Goal: Transaction & Acquisition: Subscribe to service/newsletter

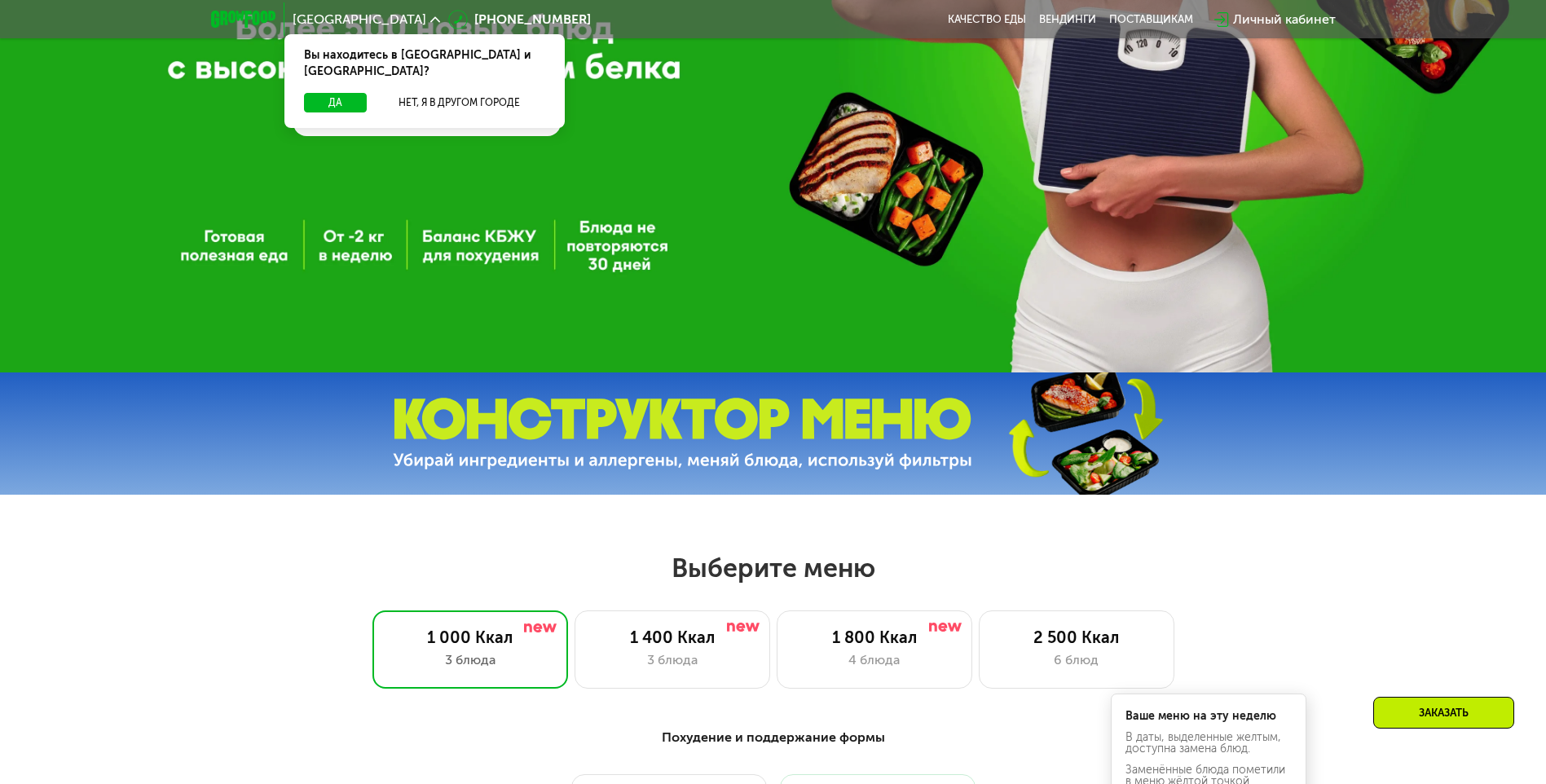
scroll to position [407, 0]
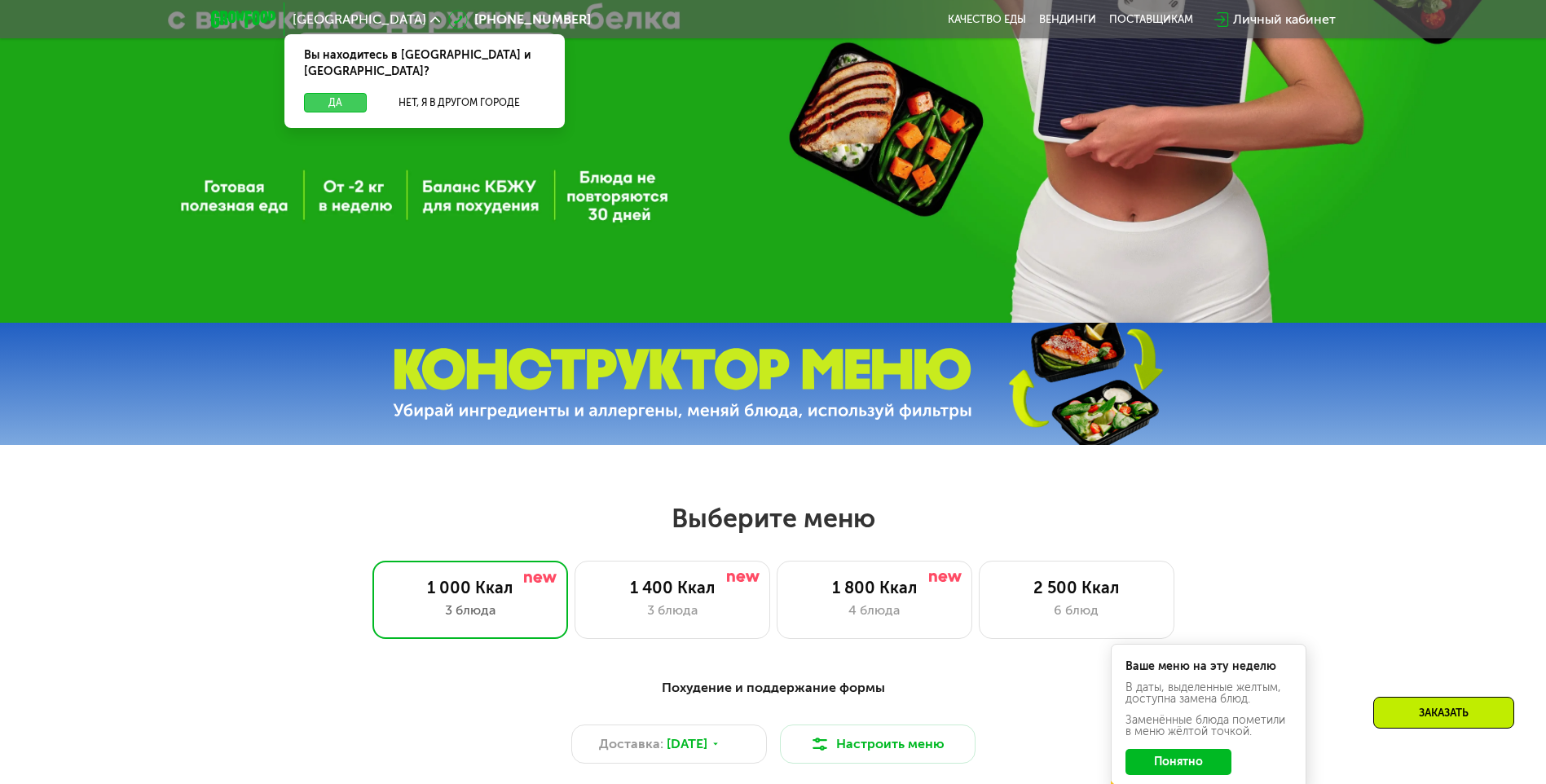
click at [347, 93] on button "Да" at bounding box center [335, 102] width 63 height 19
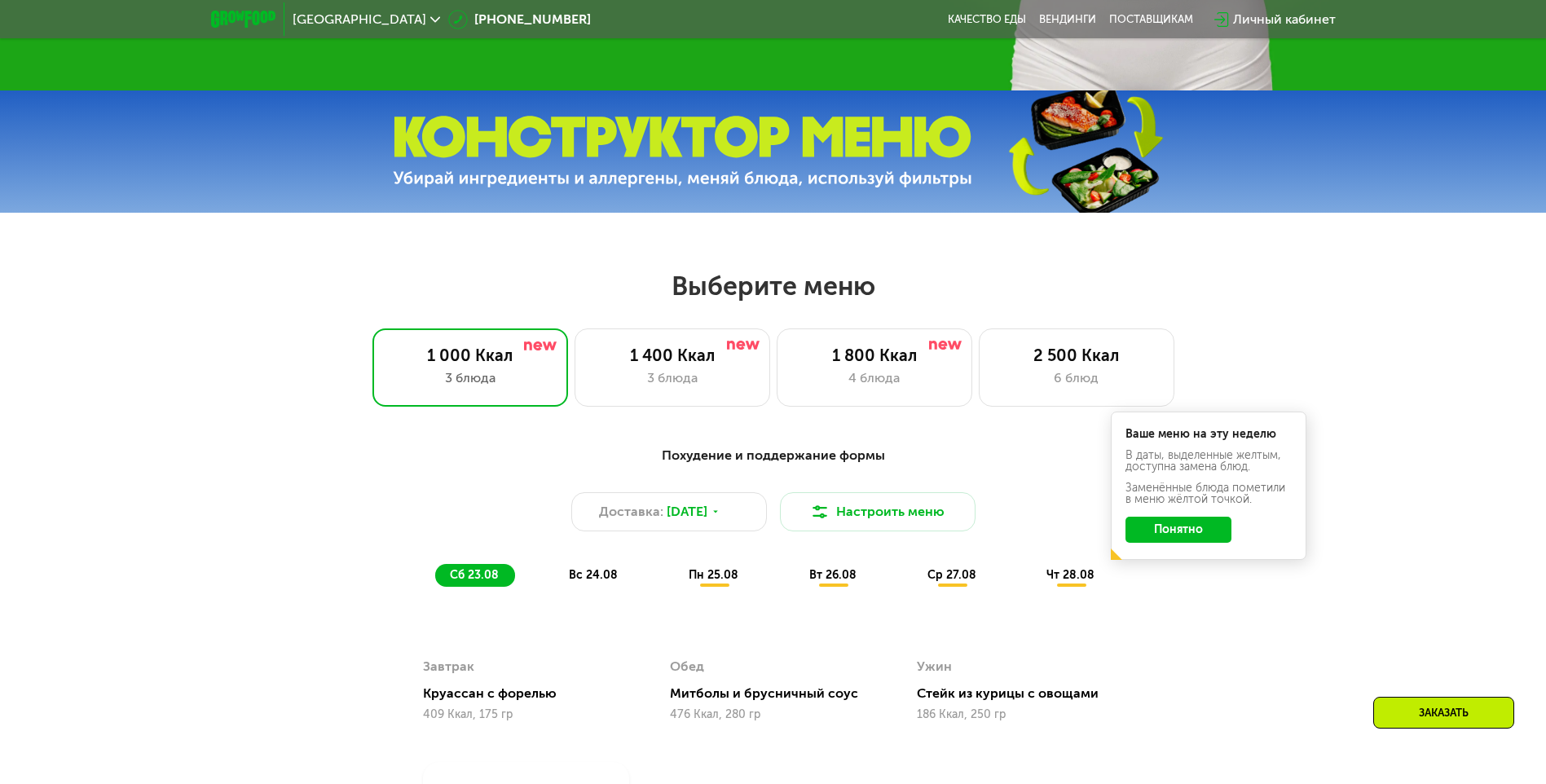
scroll to position [652, 0]
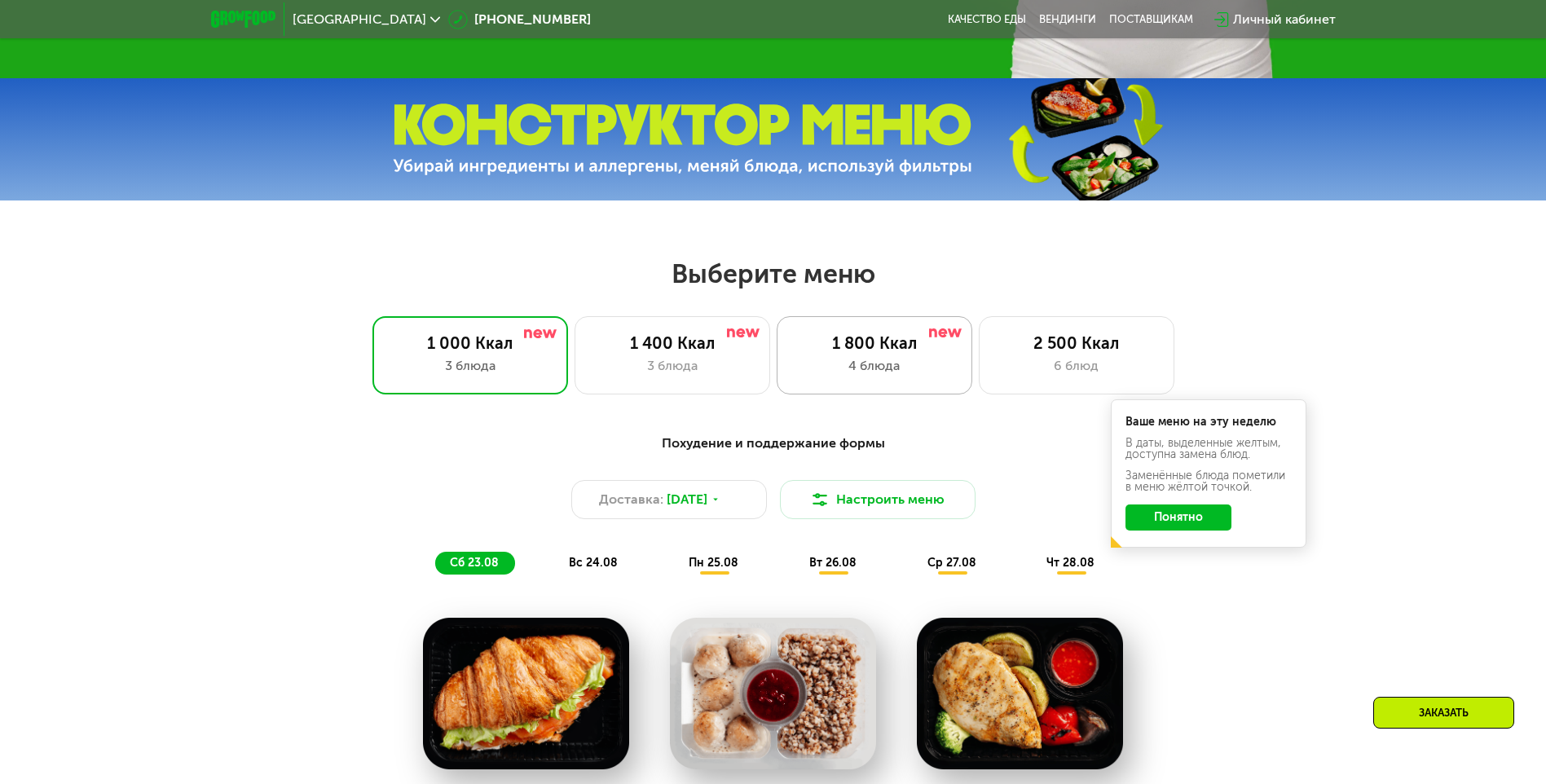
click at [979, 334] on div "1 800 Ккал 4 блюда" at bounding box center [1077, 356] width 195 height 78
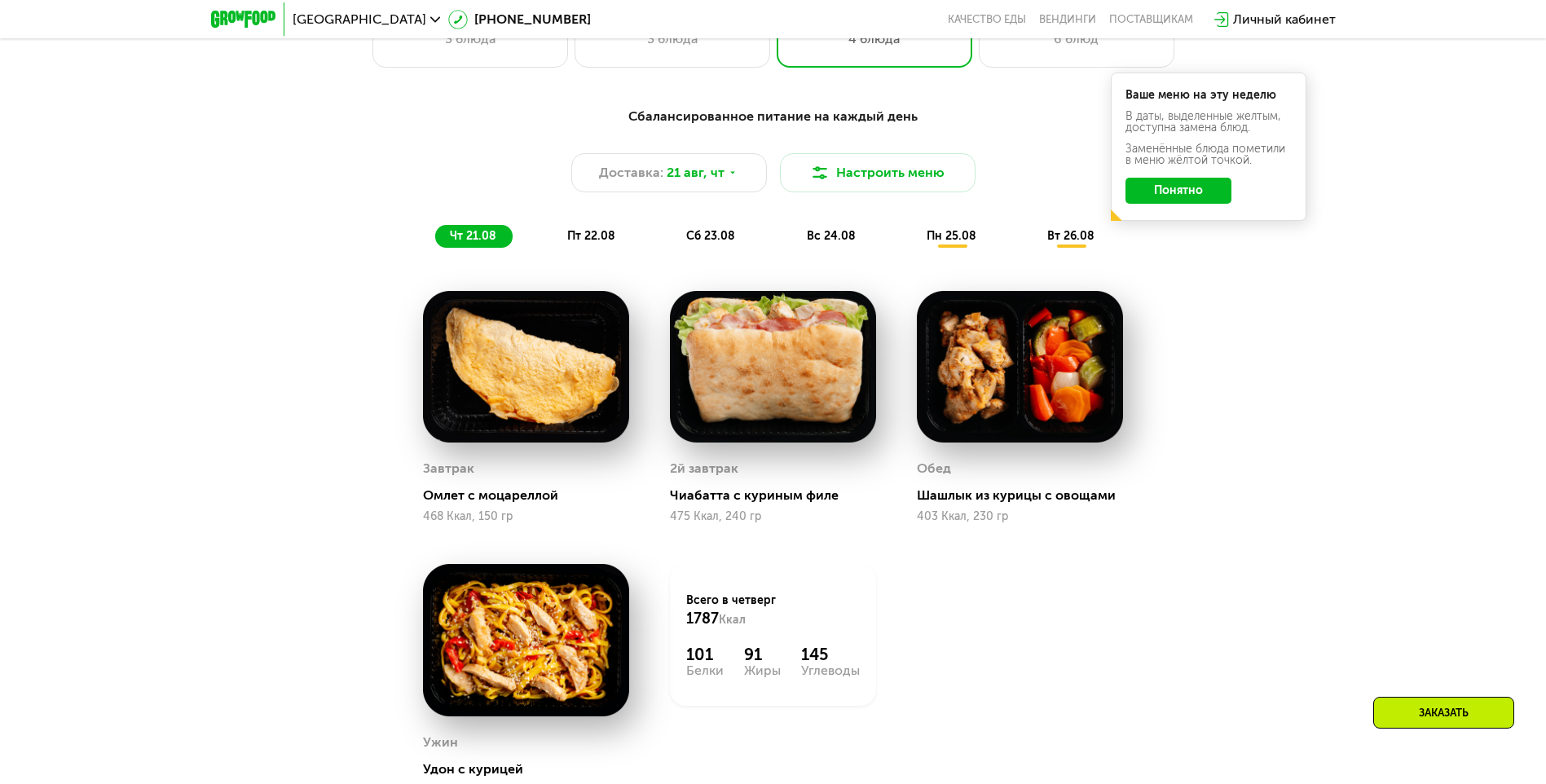
scroll to position [978, 0]
click at [588, 236] on span "пт 22.08" at bounding box center [591, 236] width 48 height 14
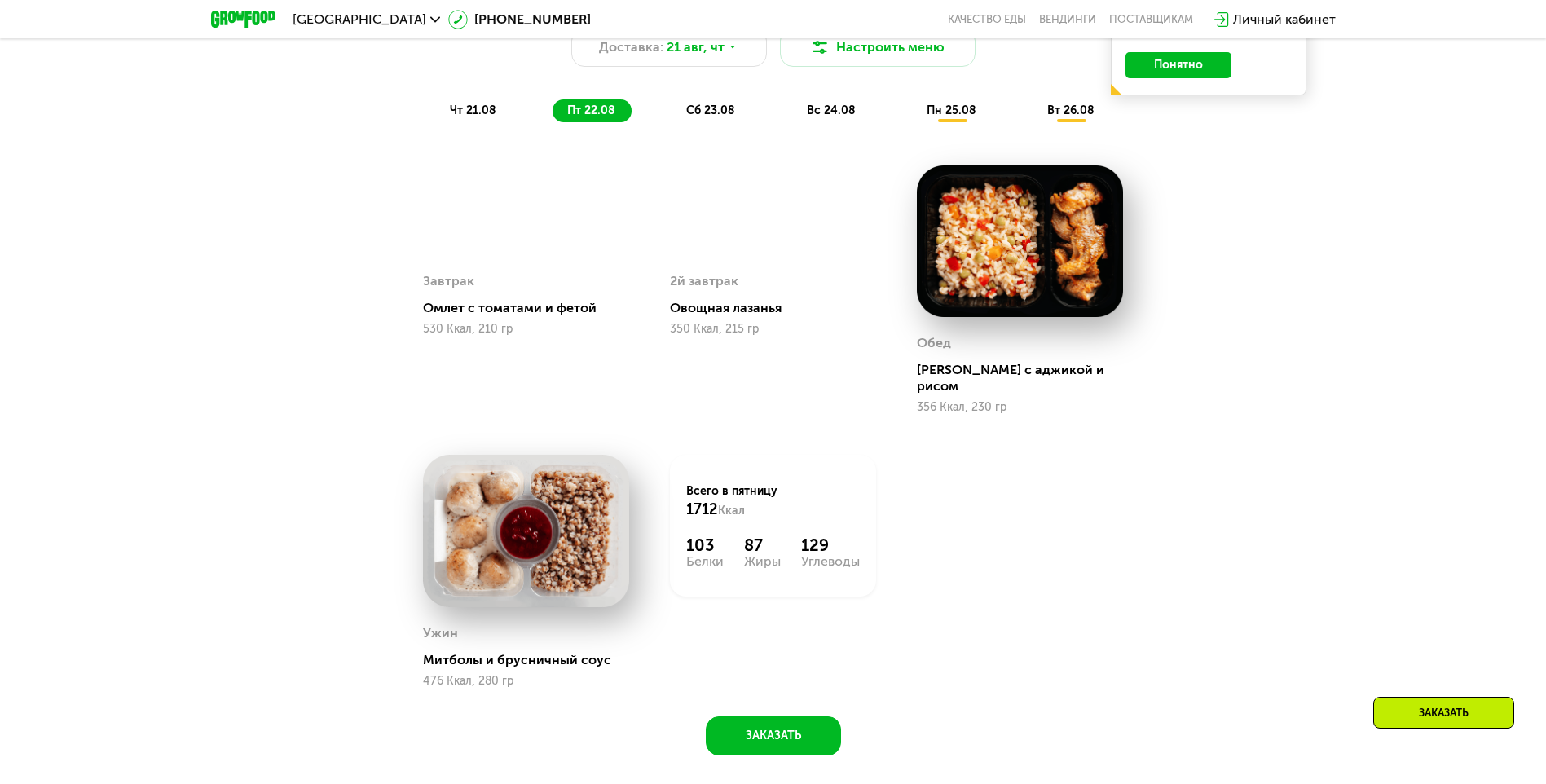
scroll to position [1060, 0]
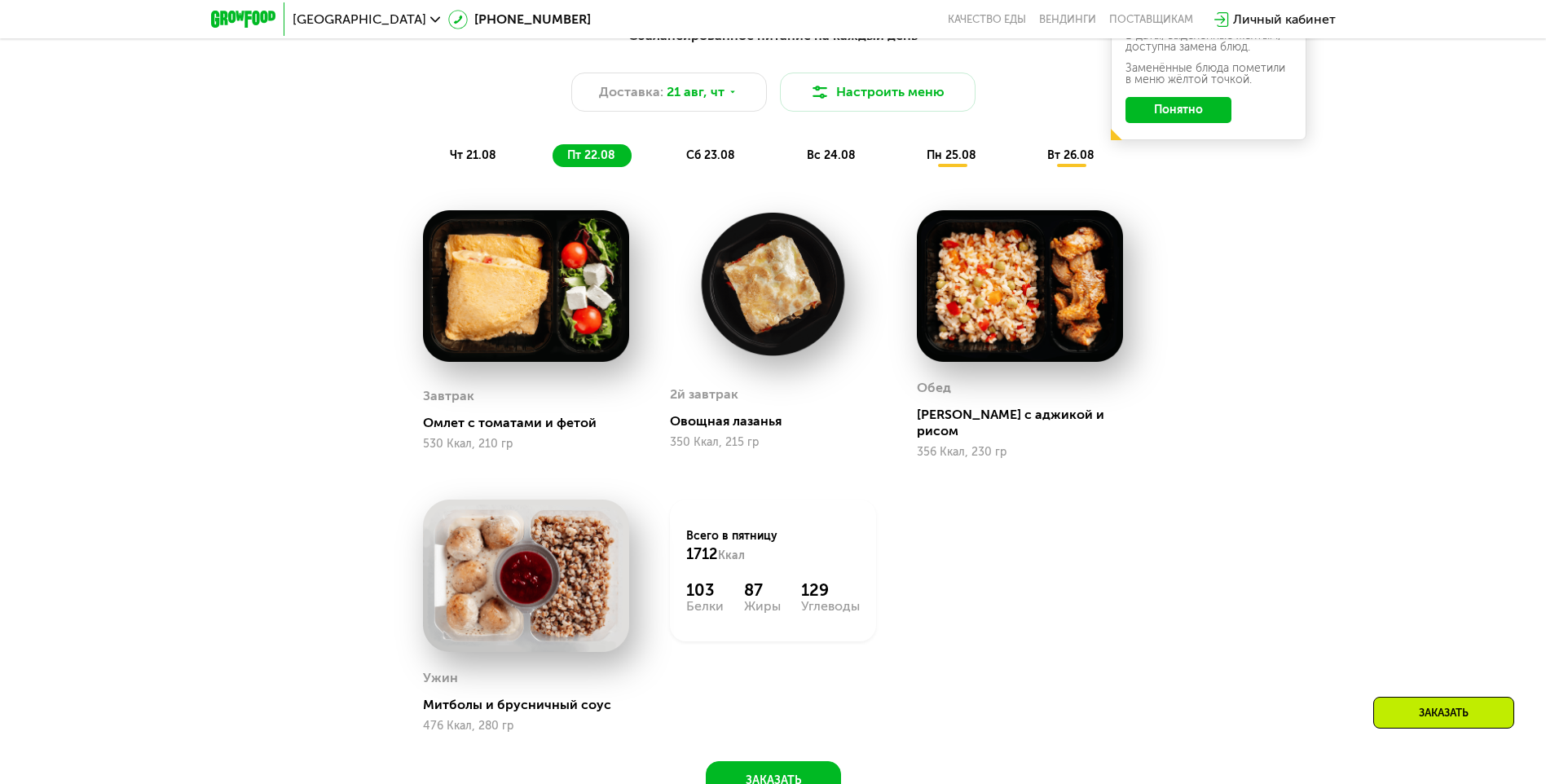
click at [698, 156] on span "сб 23.08" at bounding box center [711, 155] width 49 height 14
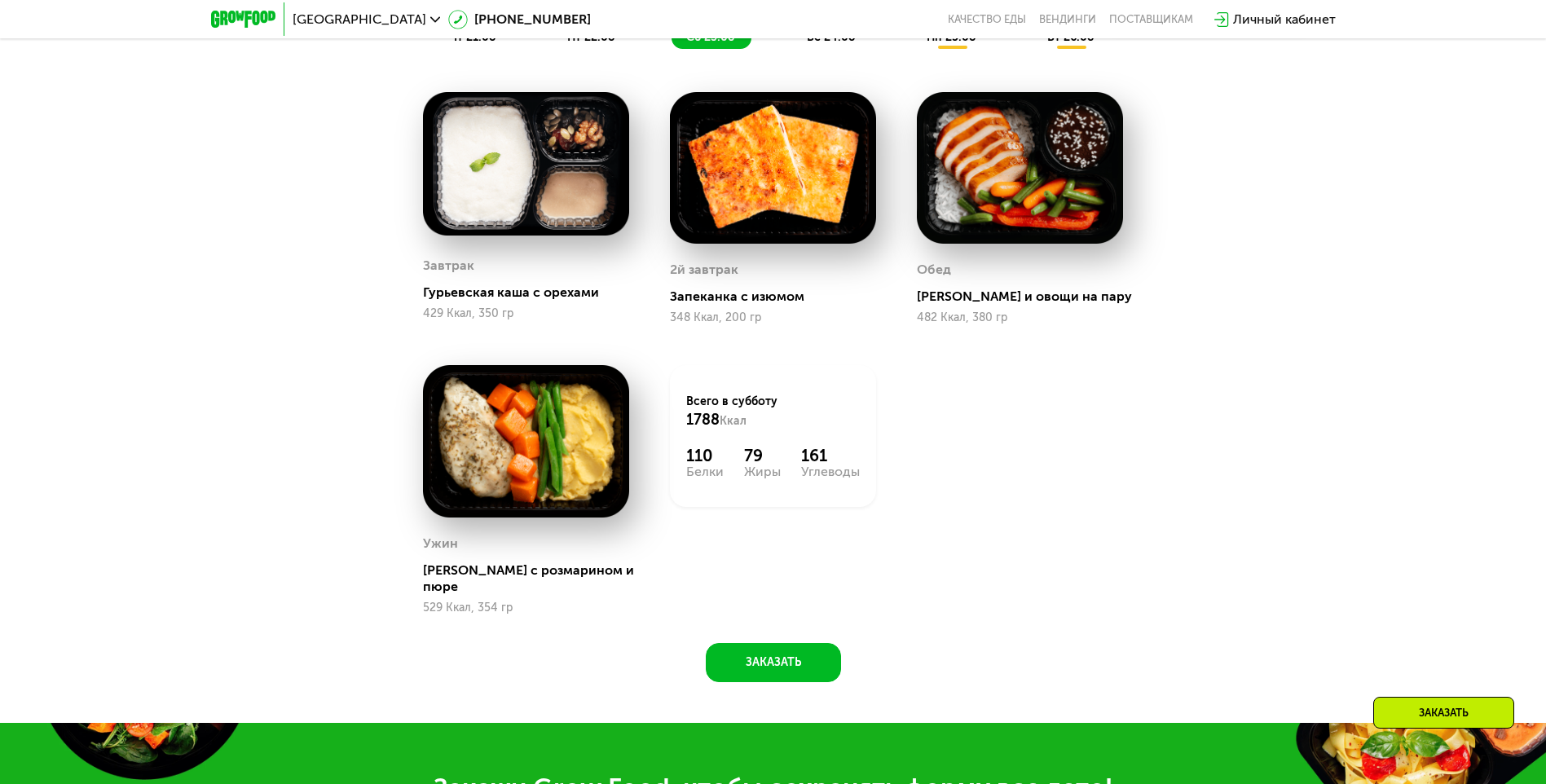
scroll to position [897, 0]
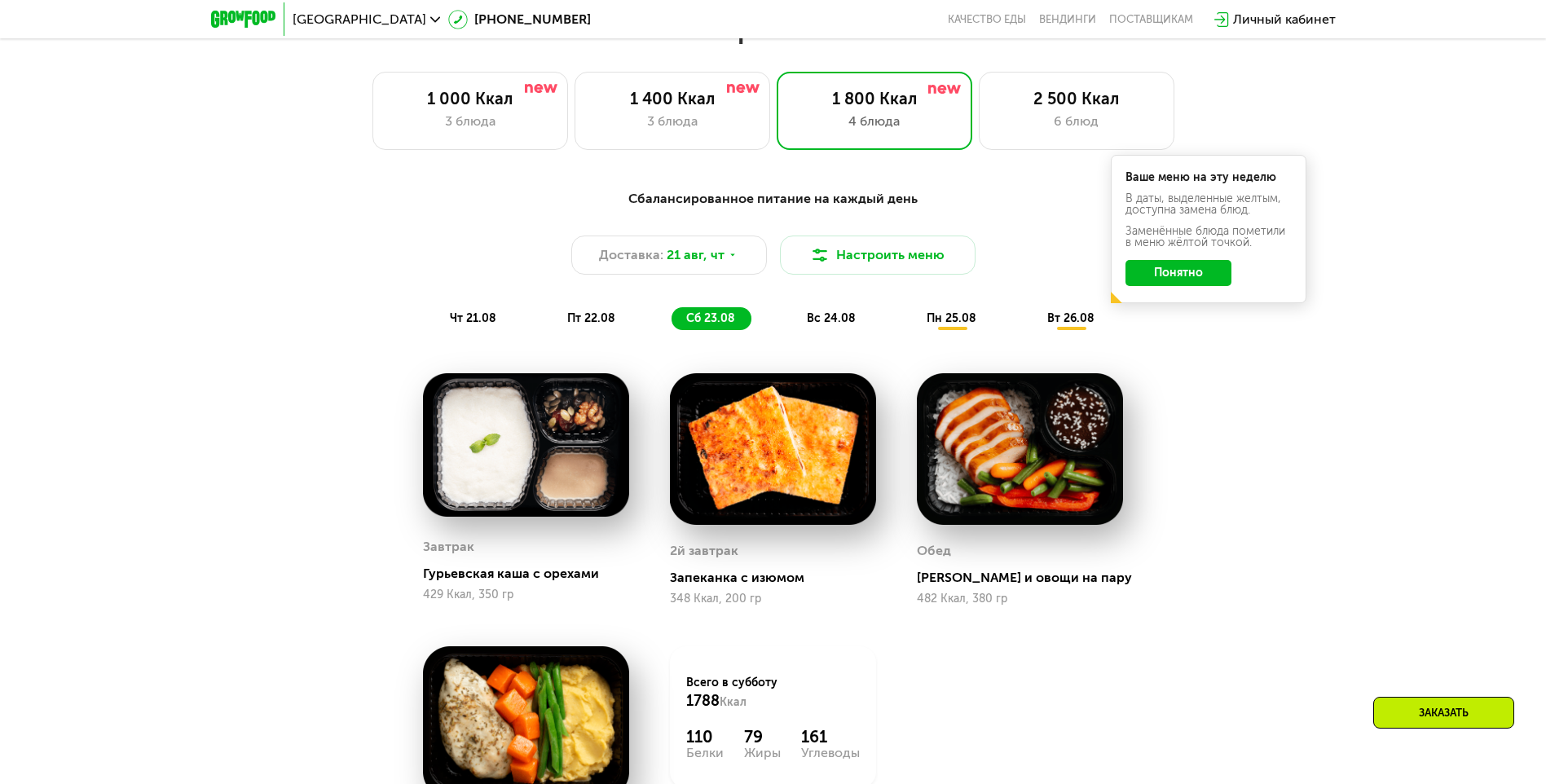
click at [1185, 276] on button "Понятно" at bounding box center [1179, 272] width 106 height 26
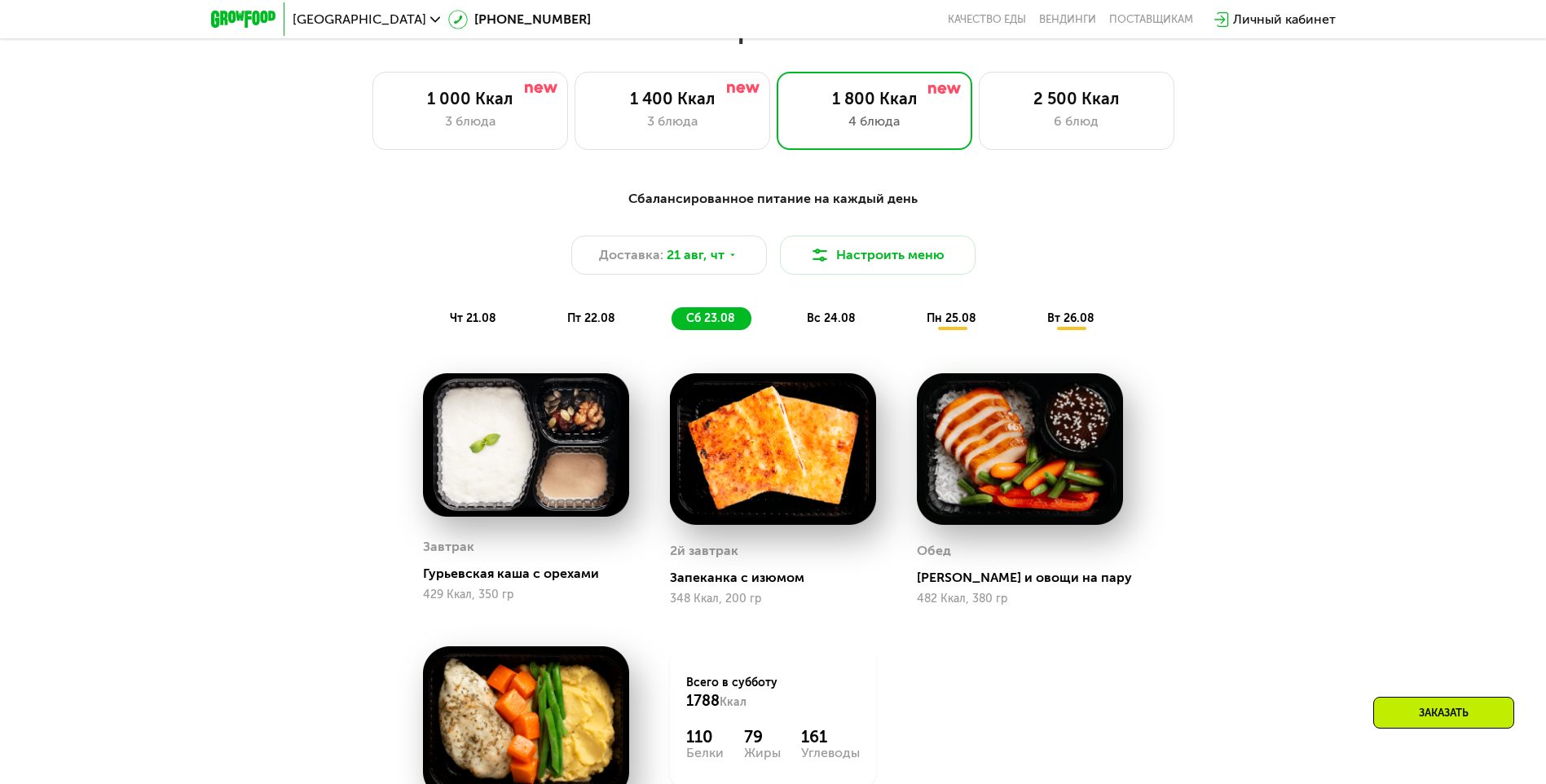
click at [966, 325] on span "пн 25.08" at bounding box center [952, 318] width 50 height 14
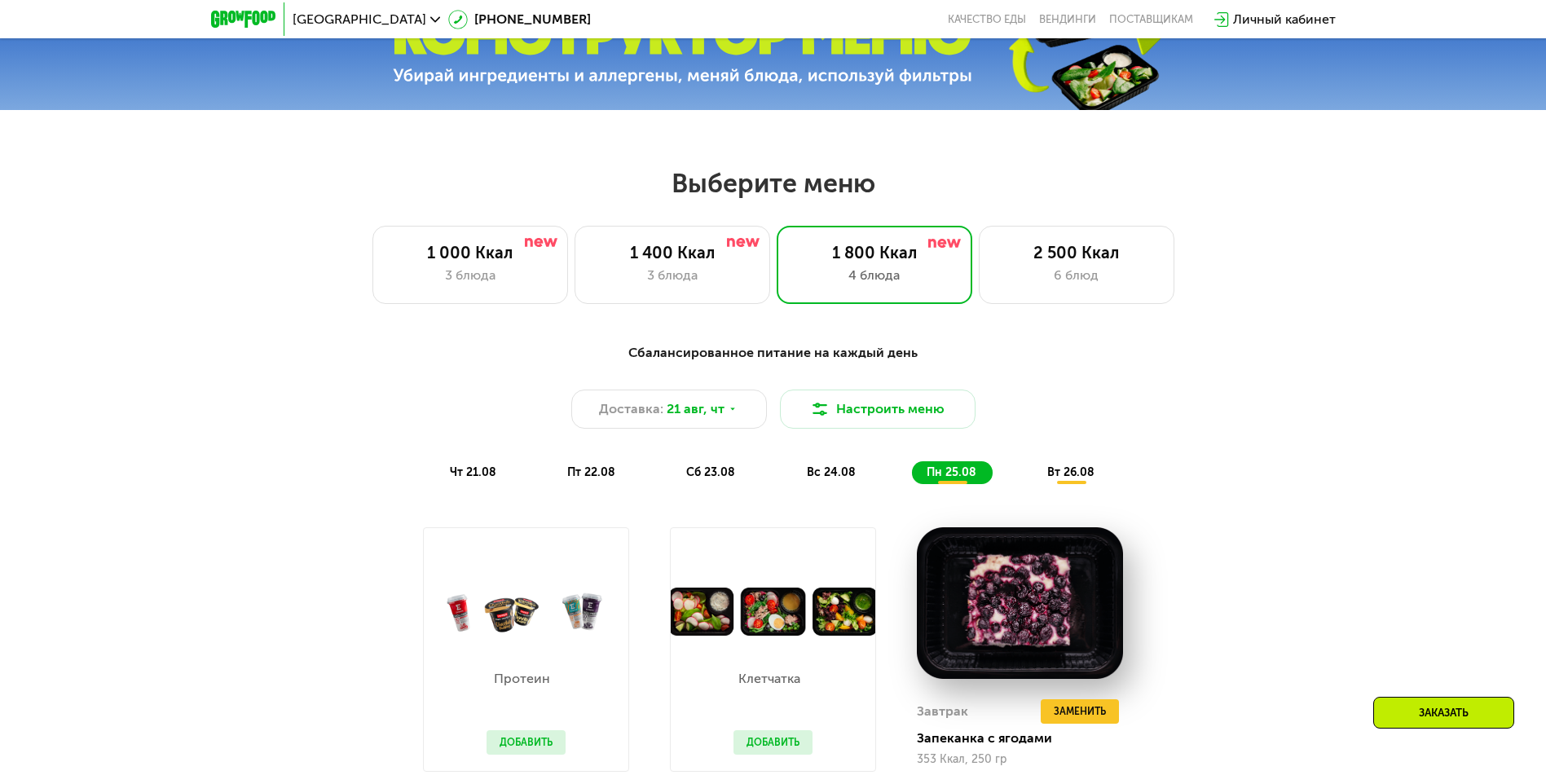
scroll to position [733, 0]
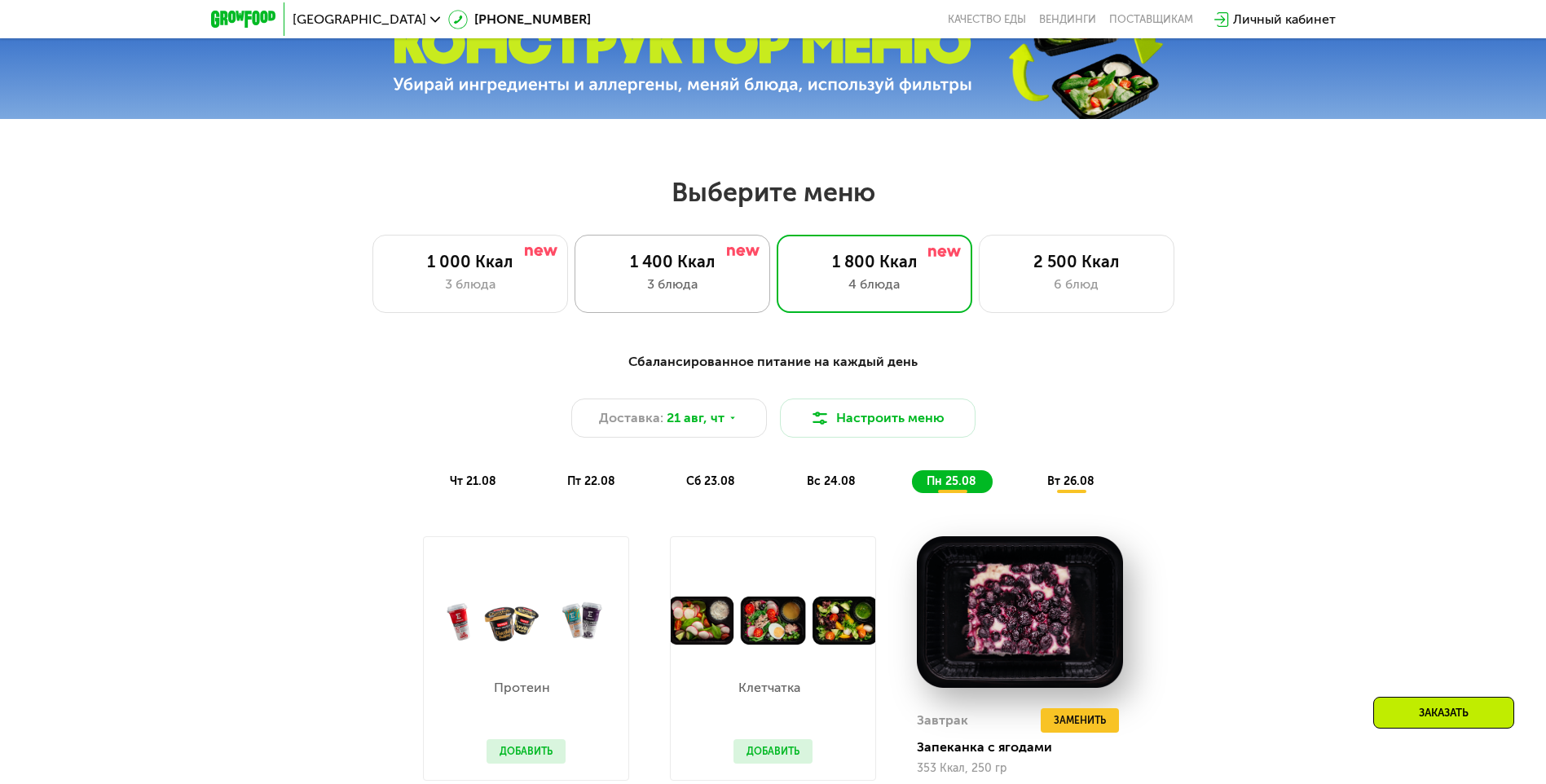
click at [777, 308] on div "1 400 Ккал 3 блюда" at bounding box center [874, 274] width 195 height 78
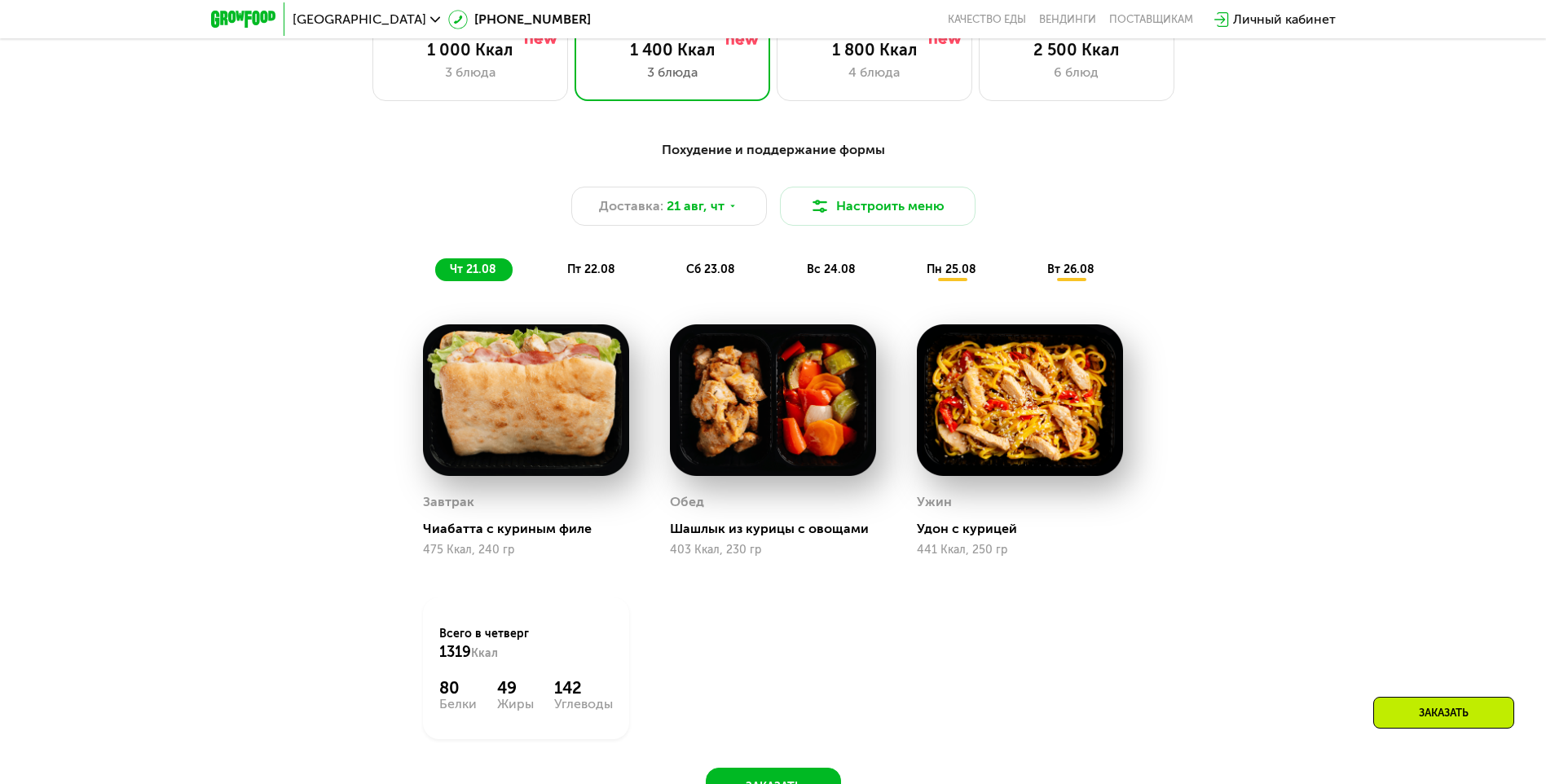
scroll to position [978, 0]
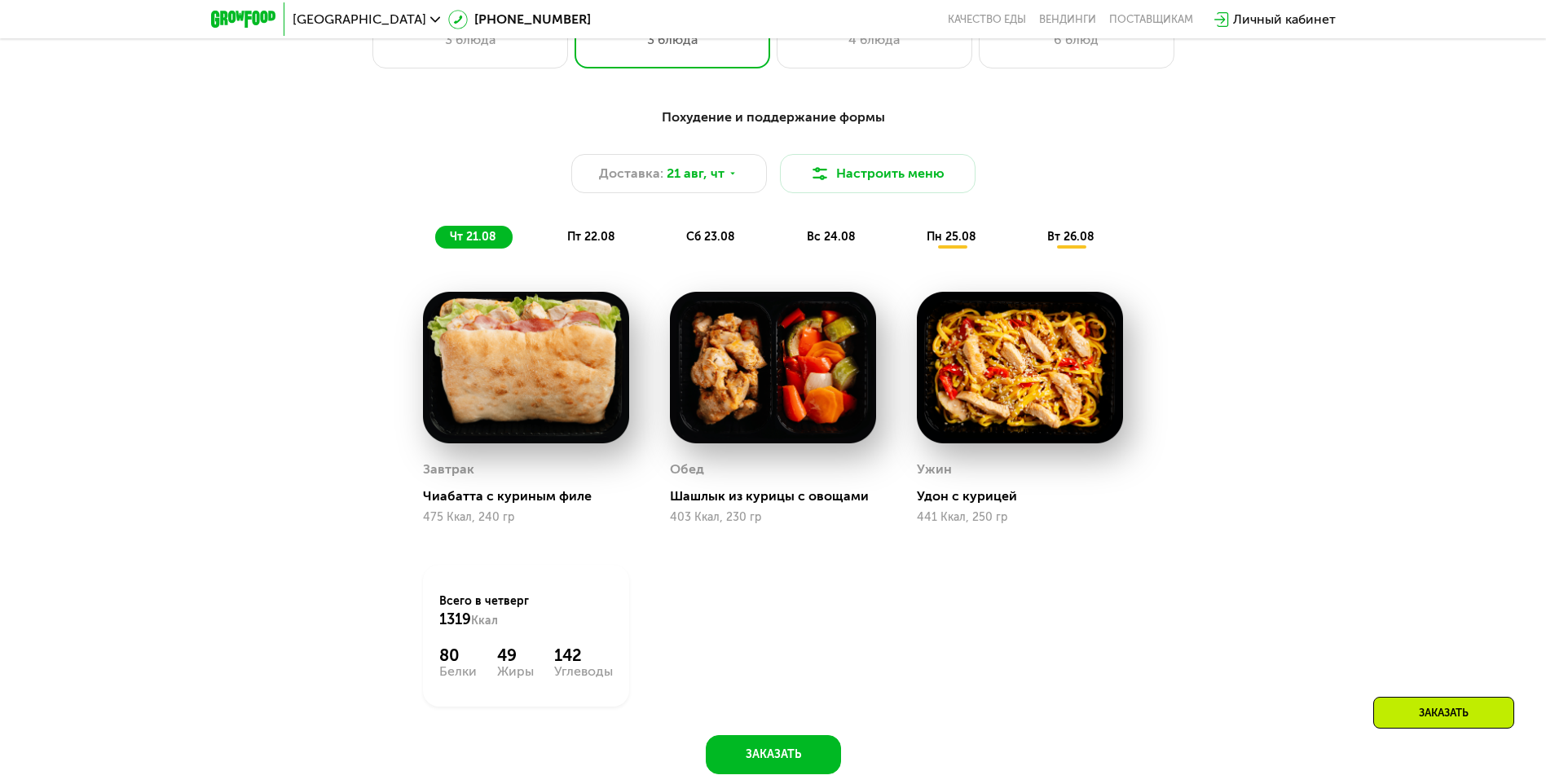
click at [606, 222] on div "Похудение и поддержание формы Доставка: [DATE] Настроить меню чт 21.08 пт 22.08…" at bounding box center [773, 178] width 966 height 141
click at [596, 238] on span "пт 22.08" at bounding box center [591, 236] width 48 height 14
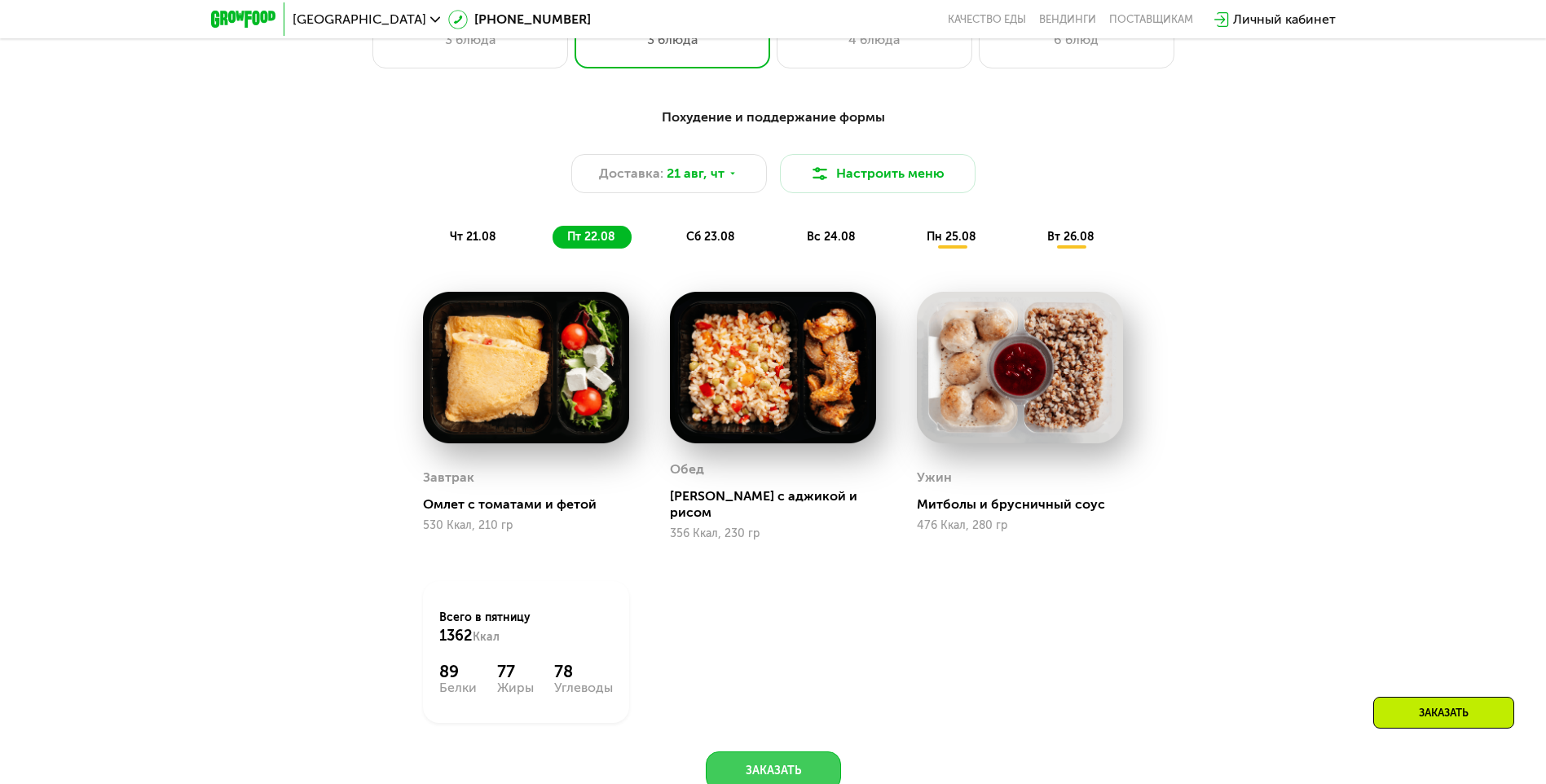
click at [781, 771] on button "Заказать" at bounding box center [773, 771] width 135 height 39
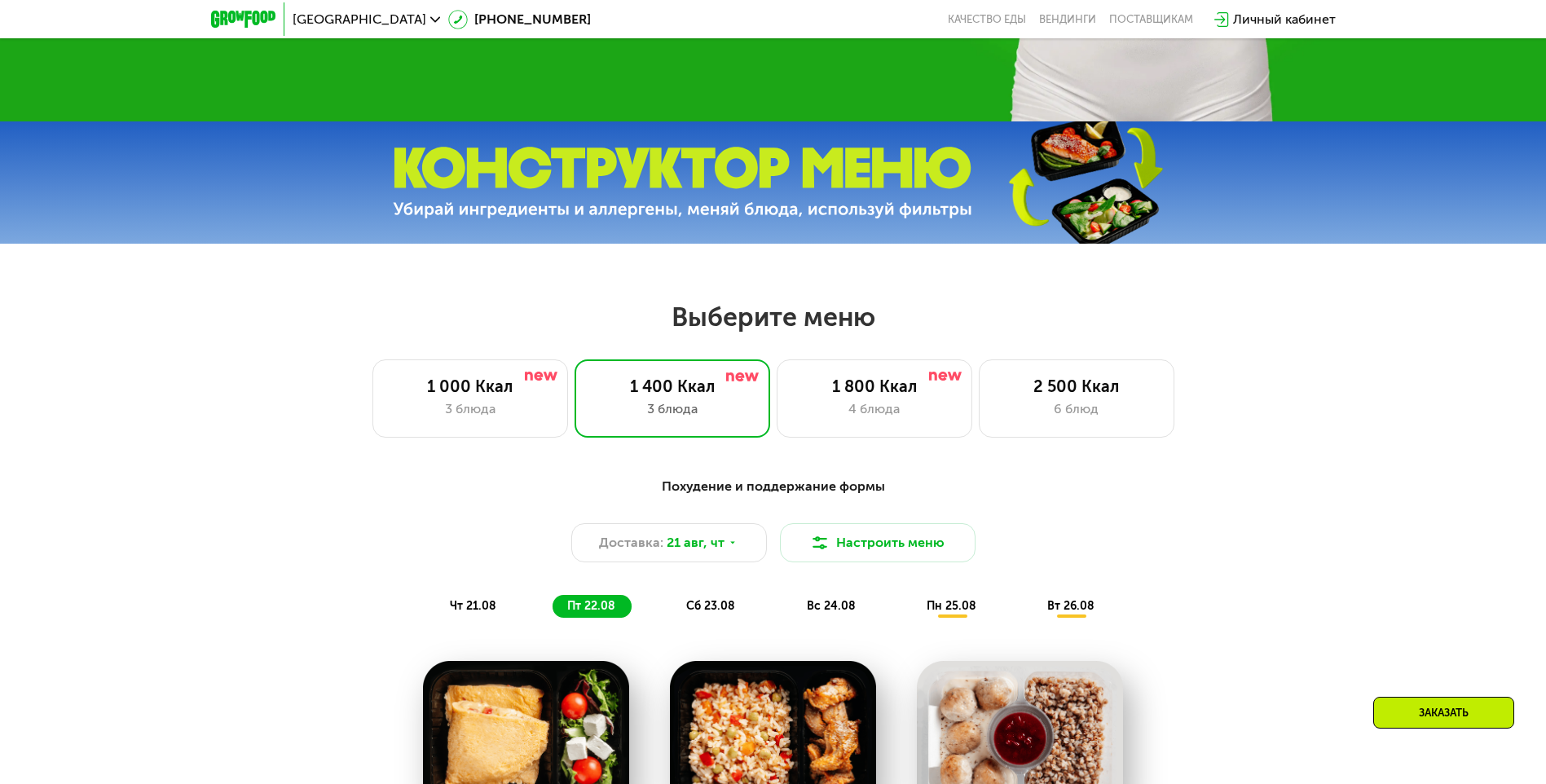
scroll to position [576, 0]
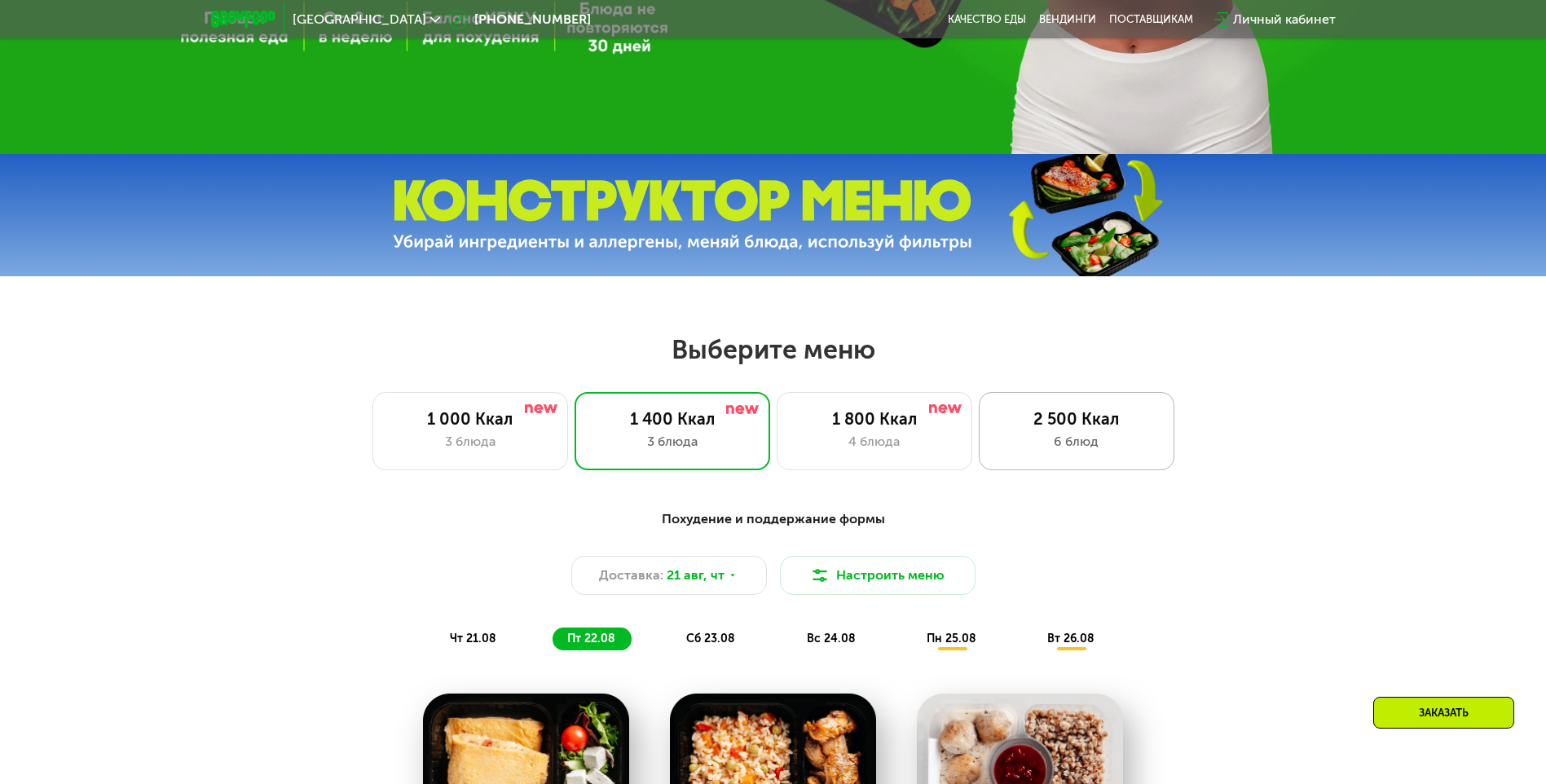
click at [1026, 461] on div "2 500 Ккал 6 блюд" at bounding box center [1077, 431] width 195 height 78
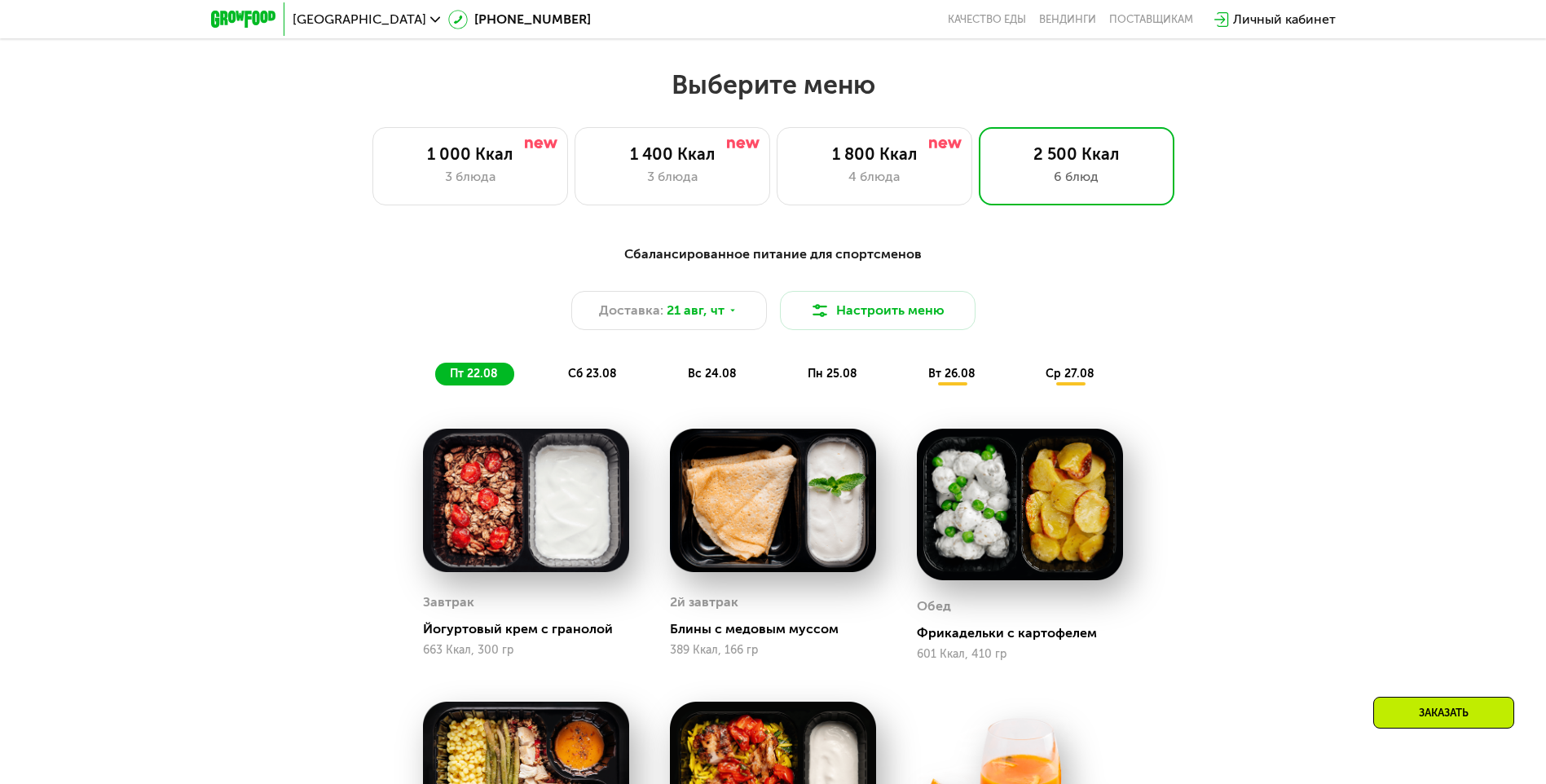
scroll to position [624, 0]
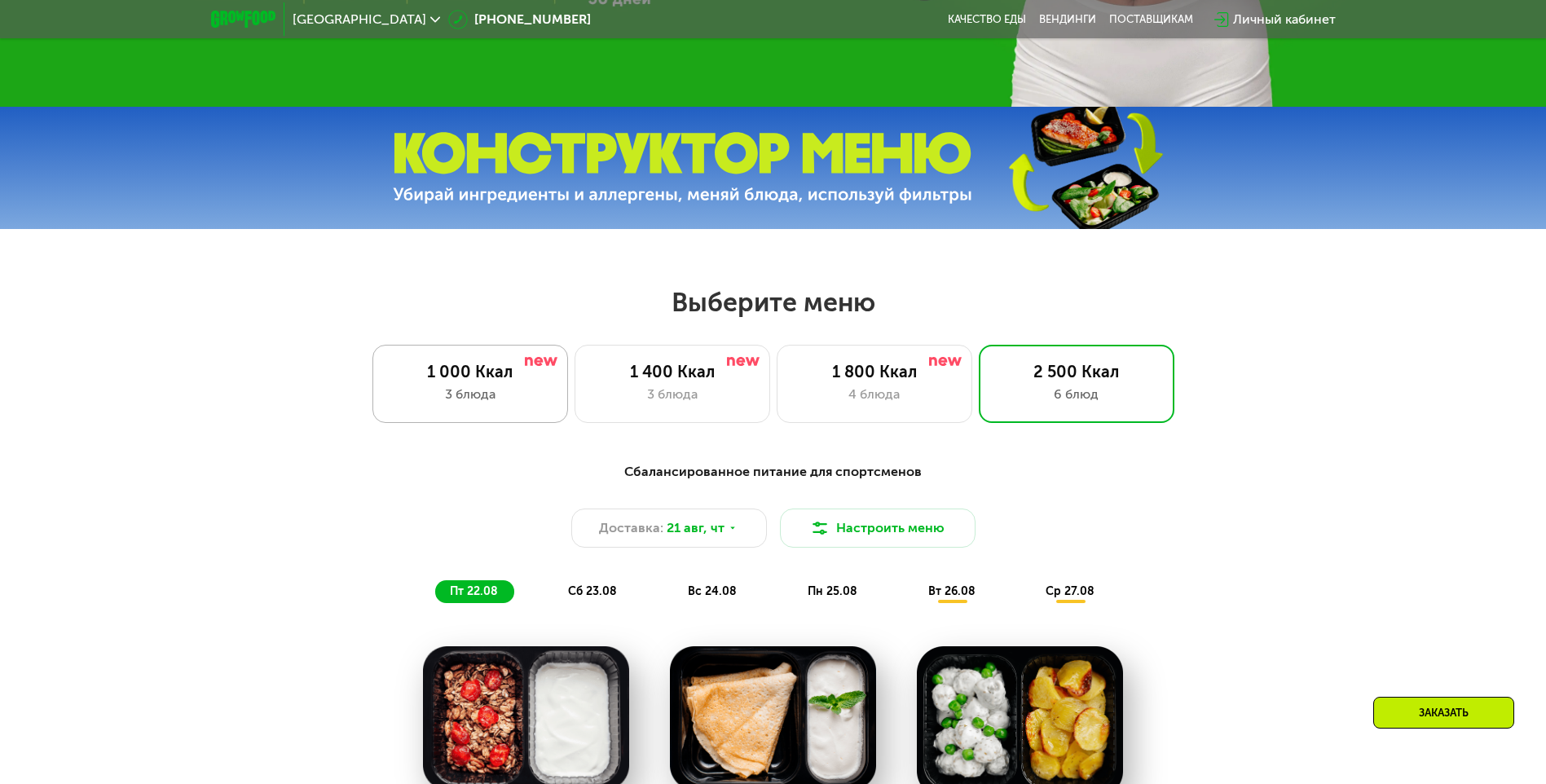
click at [509, 397] on div "3 блюда" at bounding box center [470, 394] width 161 height 19
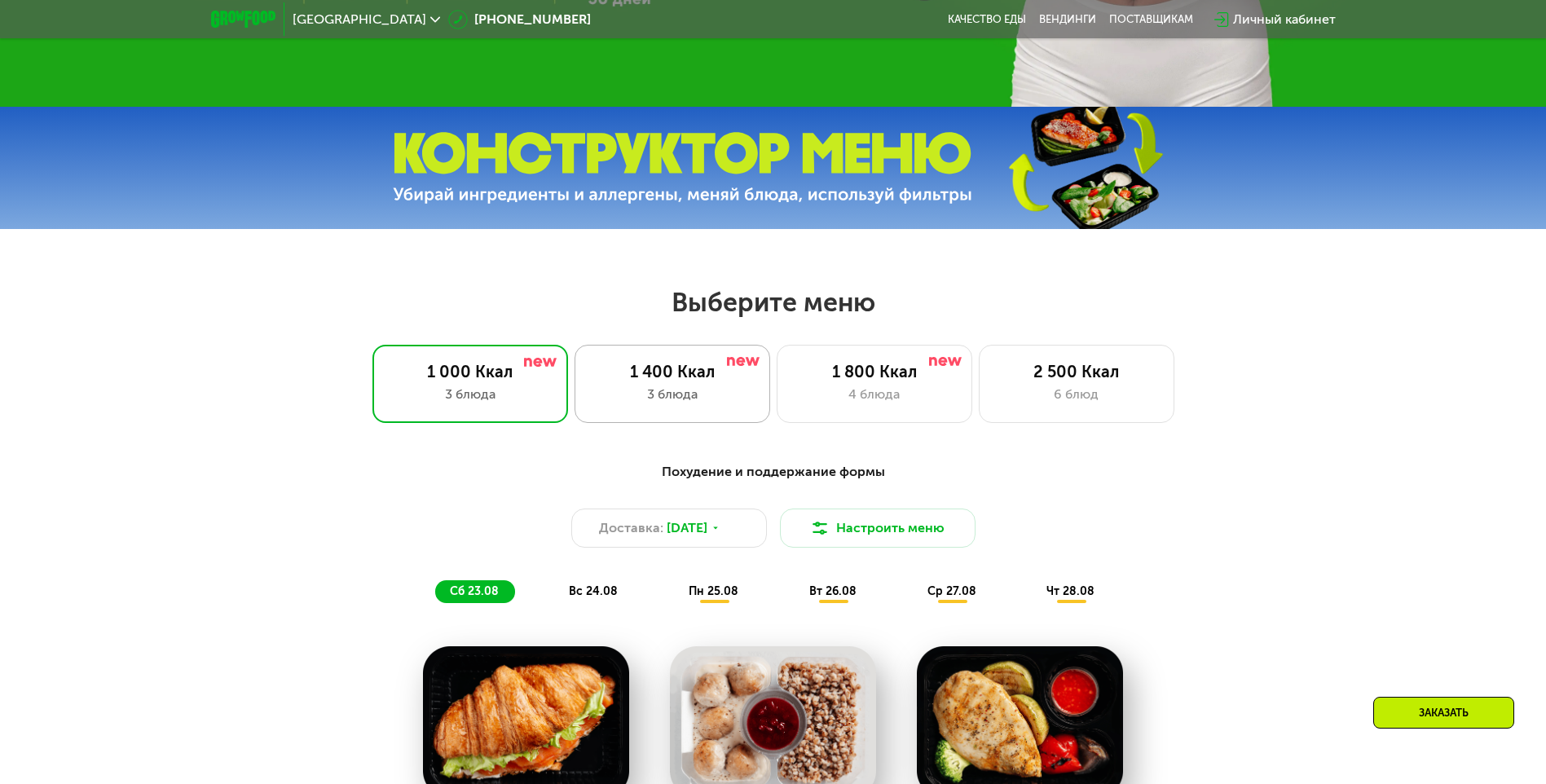
click at [695, 382] on div "1 400 Ккал" at bounding box center [672, 371] width 161 height 19
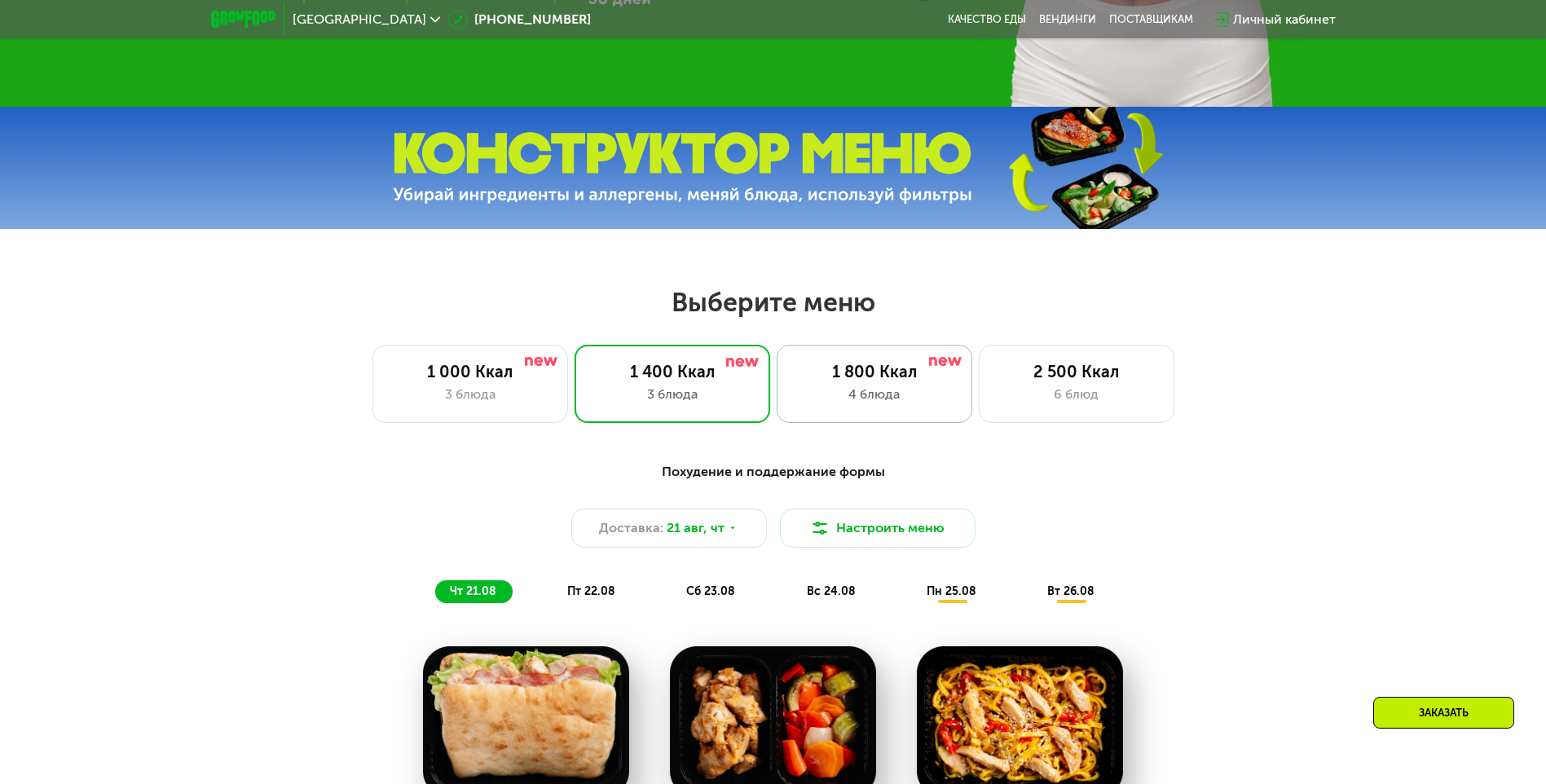
click at [866, 393] on div "4 блюда" at bounding box center [874, 394] width 161 height 19
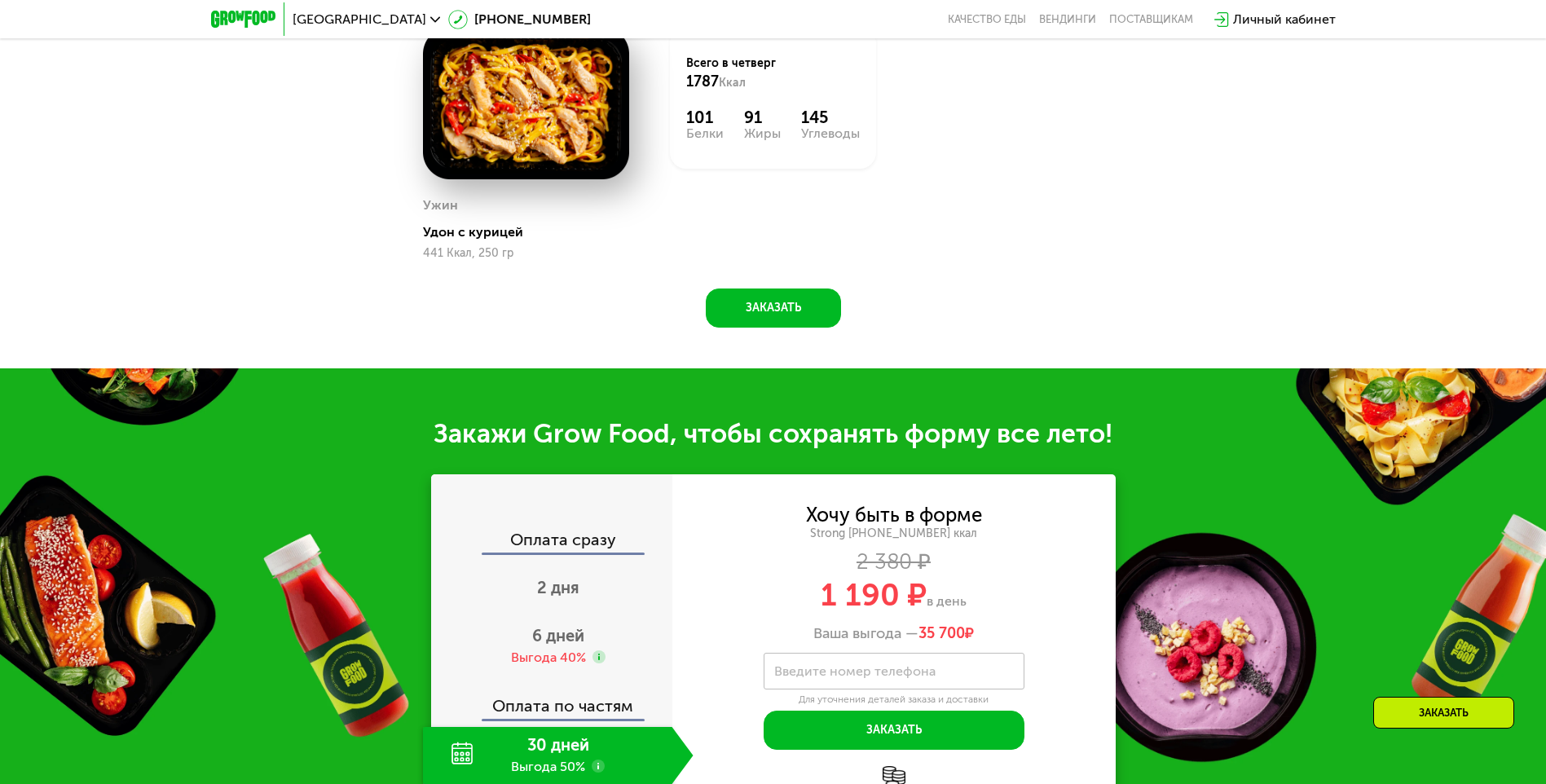
scroll to position [1682, 0]
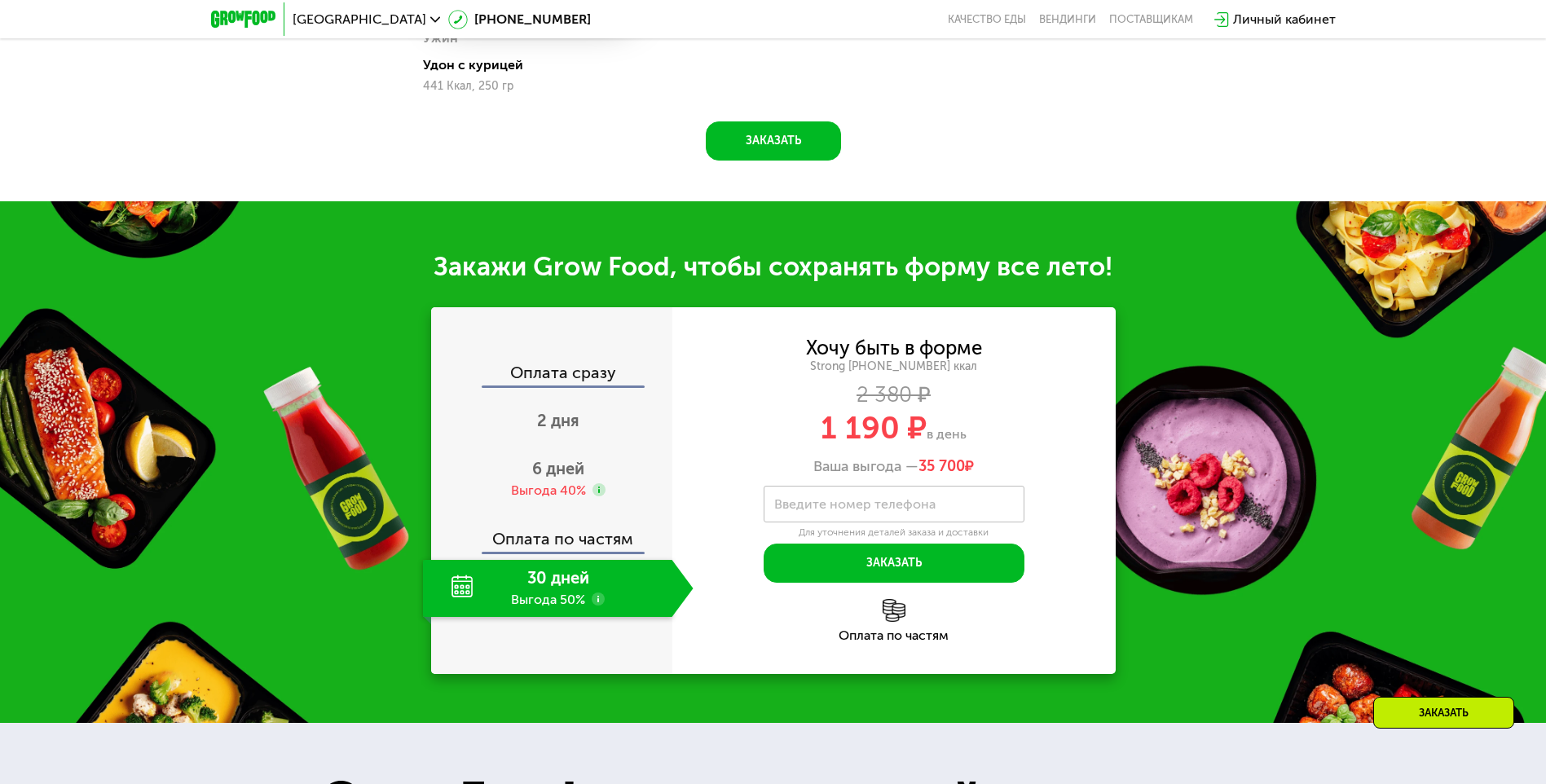
click at [539, 599] on div "30 дней Выгода 50%" at bounding box center [548, 588] width 250 height 57
click at [601, 604] on use at bounding box center [599, 599] width 13 height 13
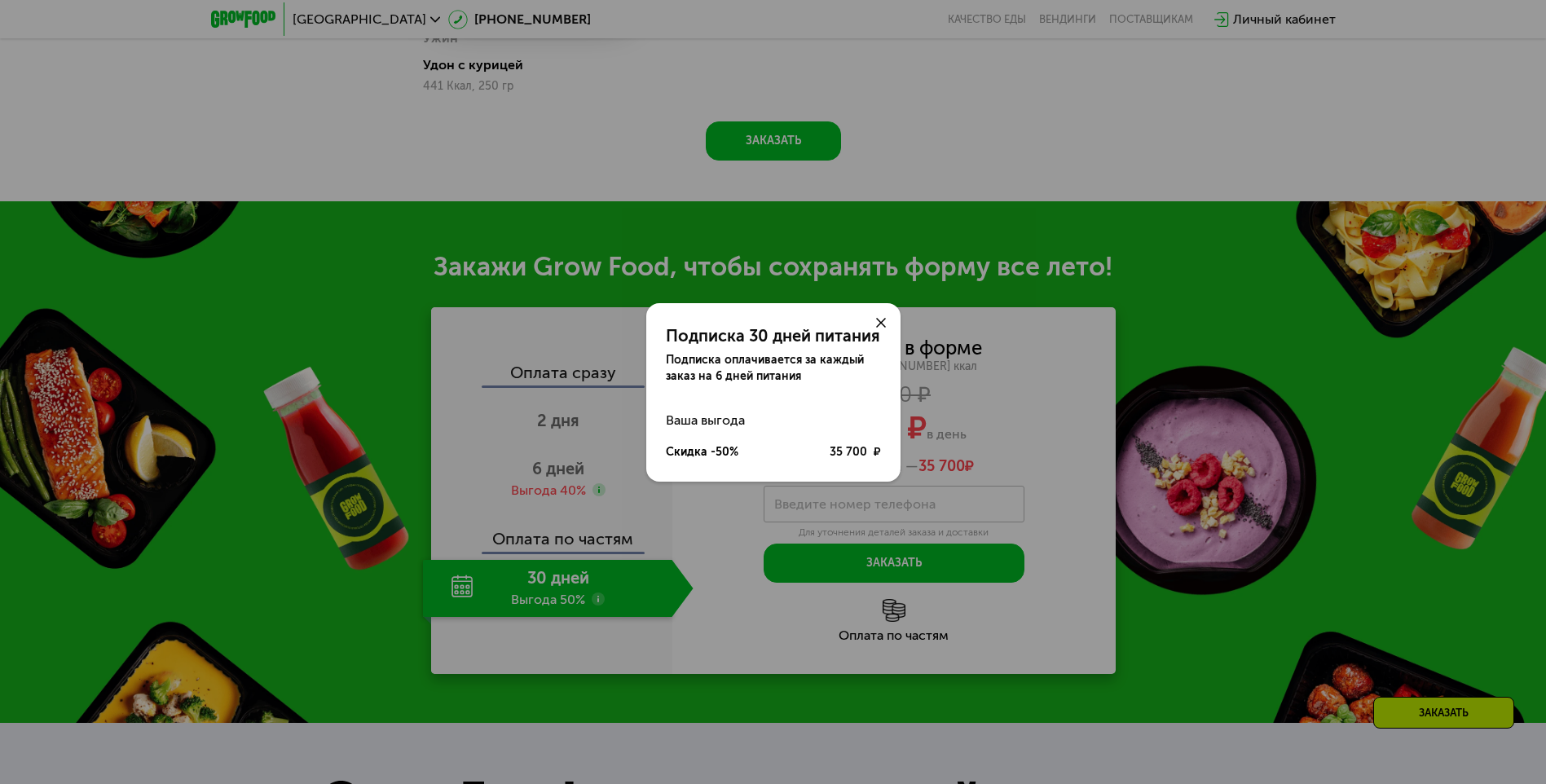
click at [882, 322] on use at bounding box center [881, 323] width 10 height 10
